Goal: Task Accomplishment & Management: Manage account settings

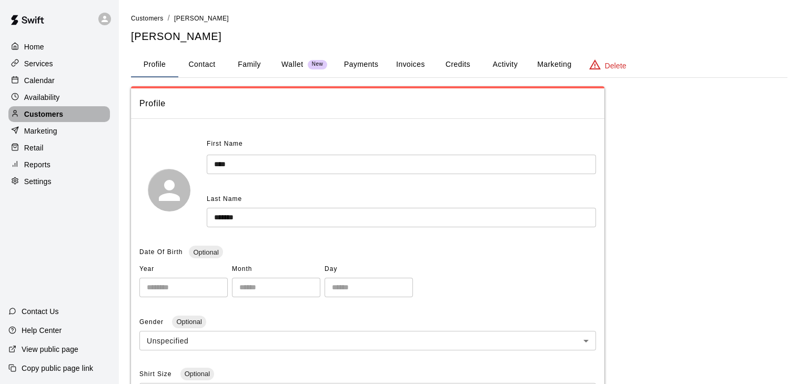
click at [69, 114] on div "Customers" at bounding box center [59, 114] width 102 height 16
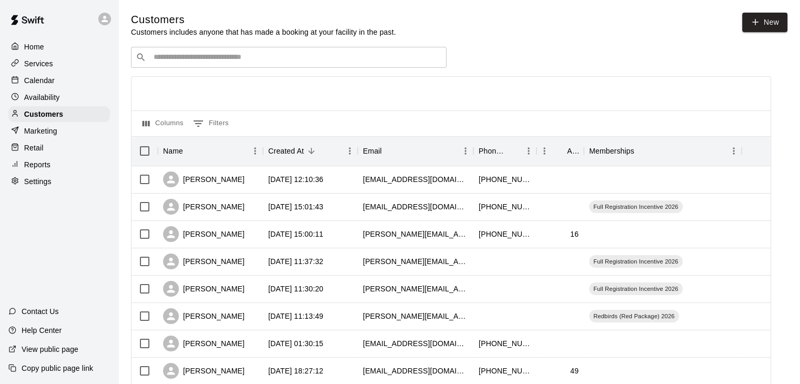
click at [203, 65] on div "​ ​" at bounding box center [289, 57] width 316 height 21
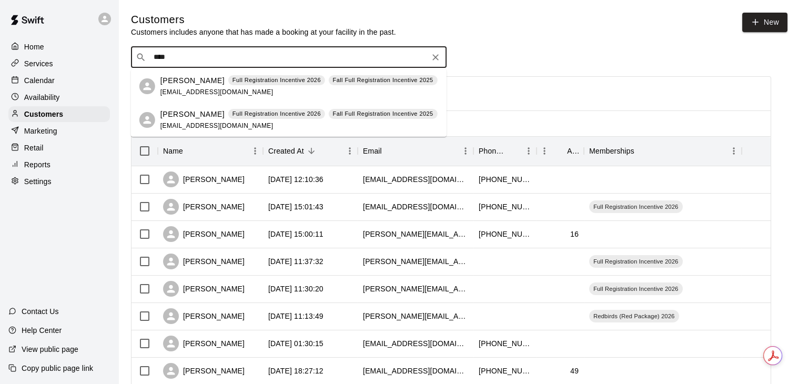
type input "*****"
click at [207, 78] on p "[PERSON_NAME]" at bounding box center [192, 80] width 64 height 11
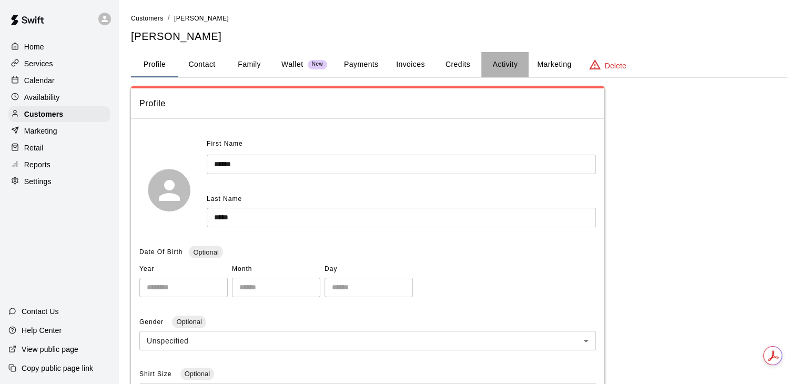
click at [514, 66] on button "Activity" at bounding box center [504, 64] width 47 height 25
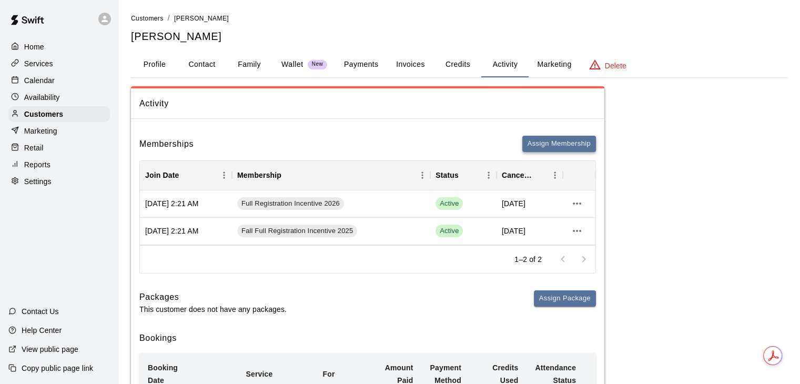
click at [558, 150] on button "Assign Membership" at bounding box center [559, 144] width 74 height 16
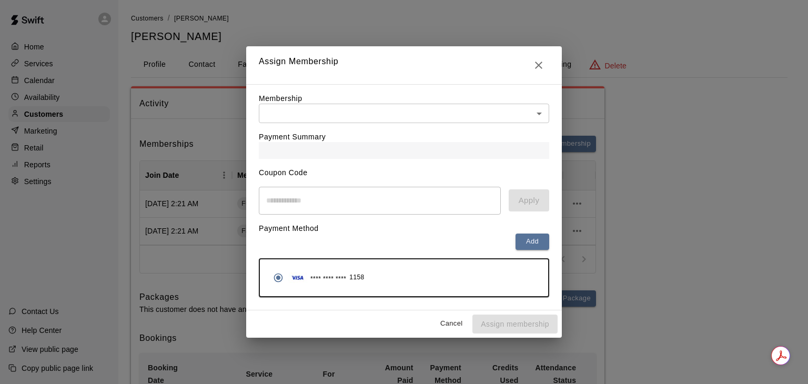
click at [490, 128] on div "Payment Summary" at bounding box center [404, 141] width 290 height 36
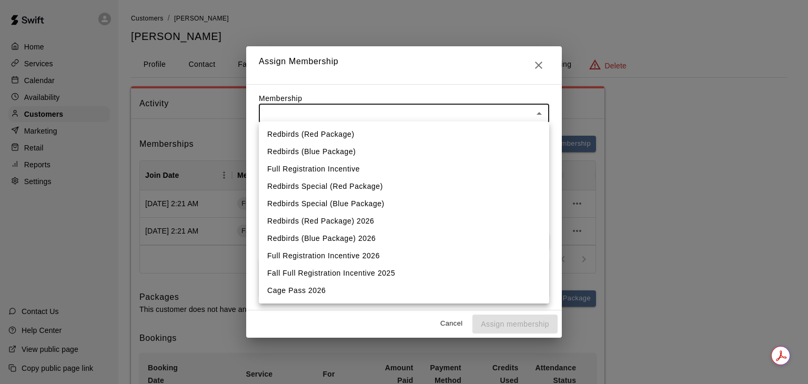
click at [367, 296] on li "Cage Pass 2026" at bounding box center [404, 290] width 290 height 17
type input "**********"
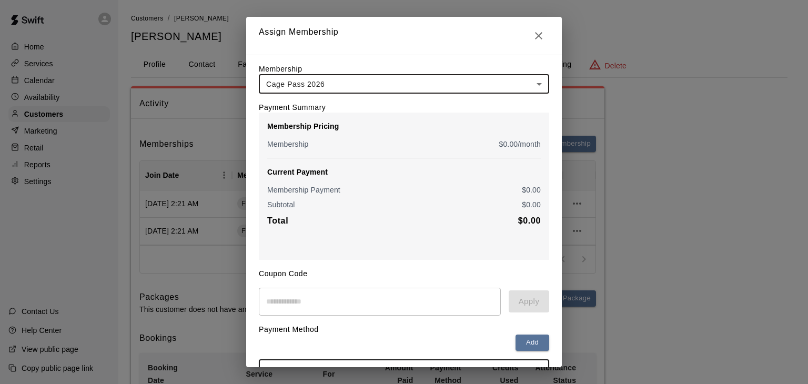
scroll to position [78, 0]
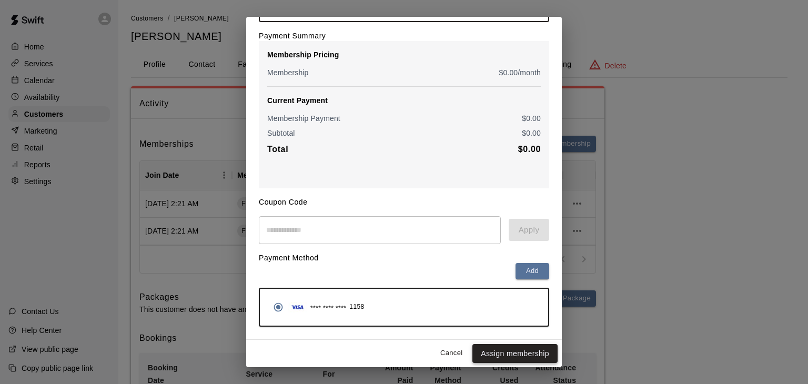
click at [517, 354] on button "Assign membership" at bounding box center [514, 353] width 85 height 19
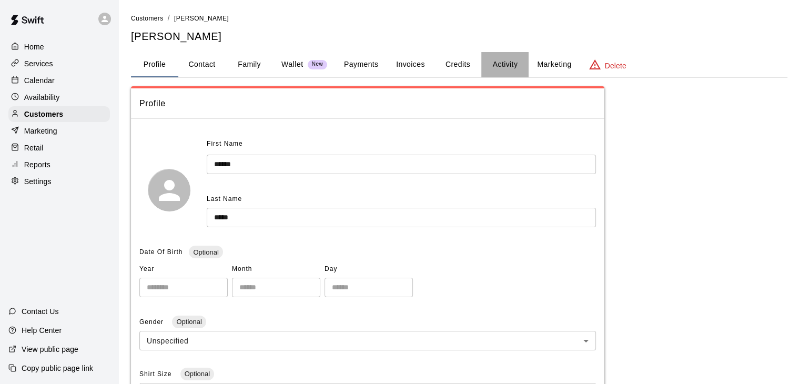
click at [507, 61] on button "Activity" at bounding box center [504, 64] width 47 height 25
